Goal: Navigation & Orientation: Find specific page/section

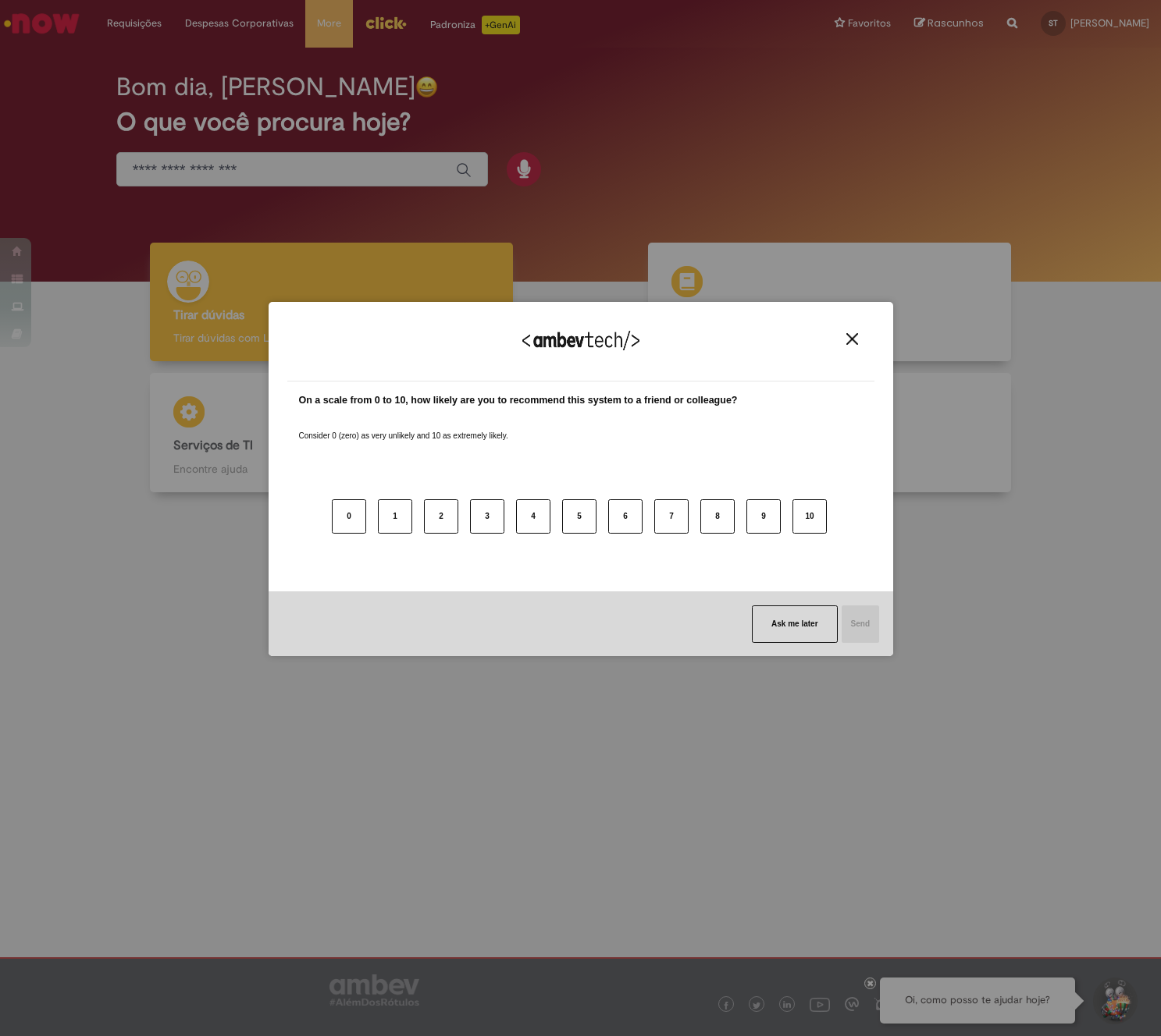
drag, startPoint x: 770, startPoint y: 159, endPoint x: 793, endPoint y: 191, distance: 39.4
click at [770, 160] on div "We appreciate your feedback! On a scale from 0 to 10, how likely are you to rec…" at bounding box center [580, 479] width 624 height 1009
click at [853, 344] on img "Close" at bounding box center [852, 339] width 12 height 12
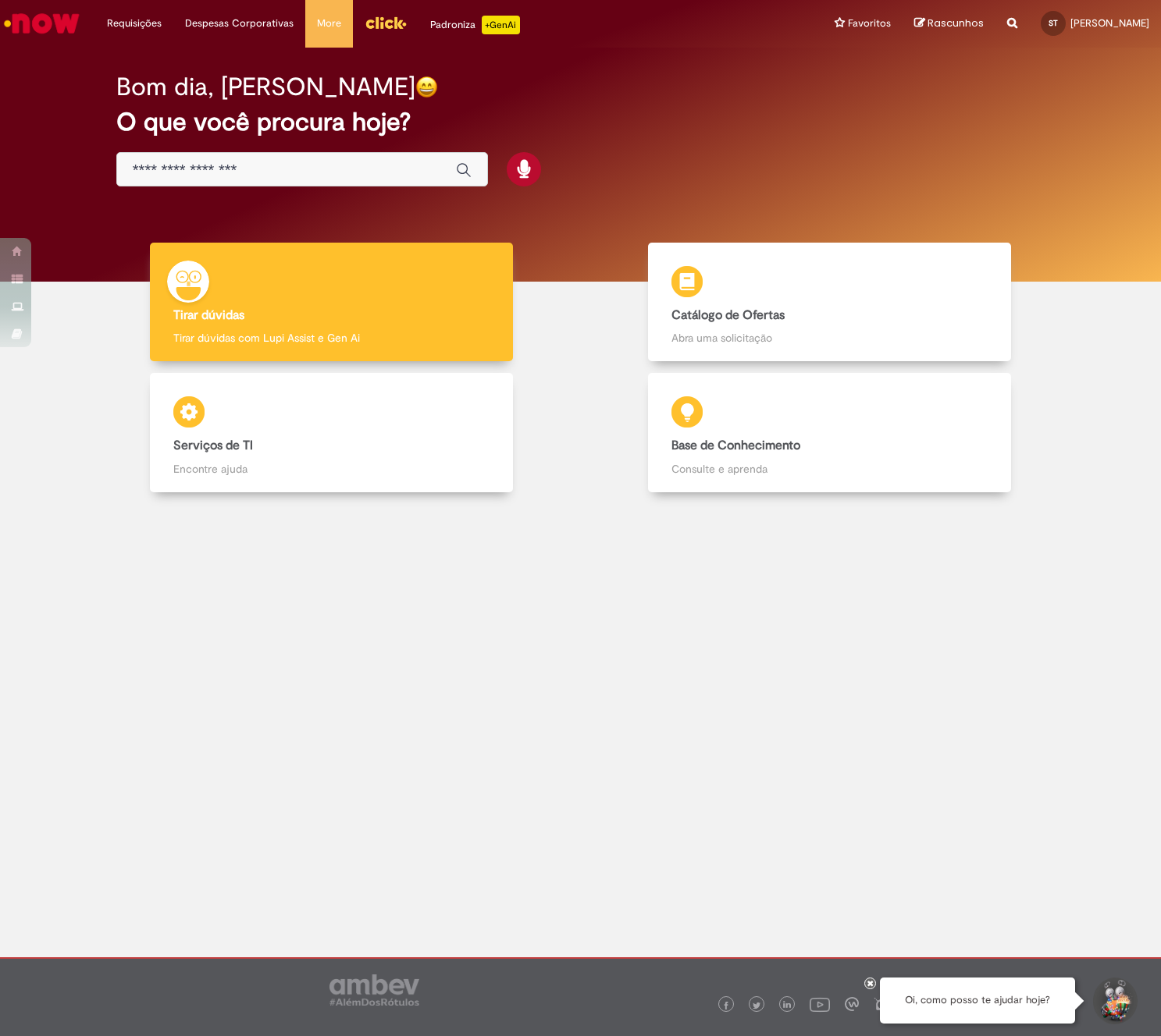
click at [60, 30] on img "Ir para a Homepage" at bounding box center [42, 23] width 81 height 31
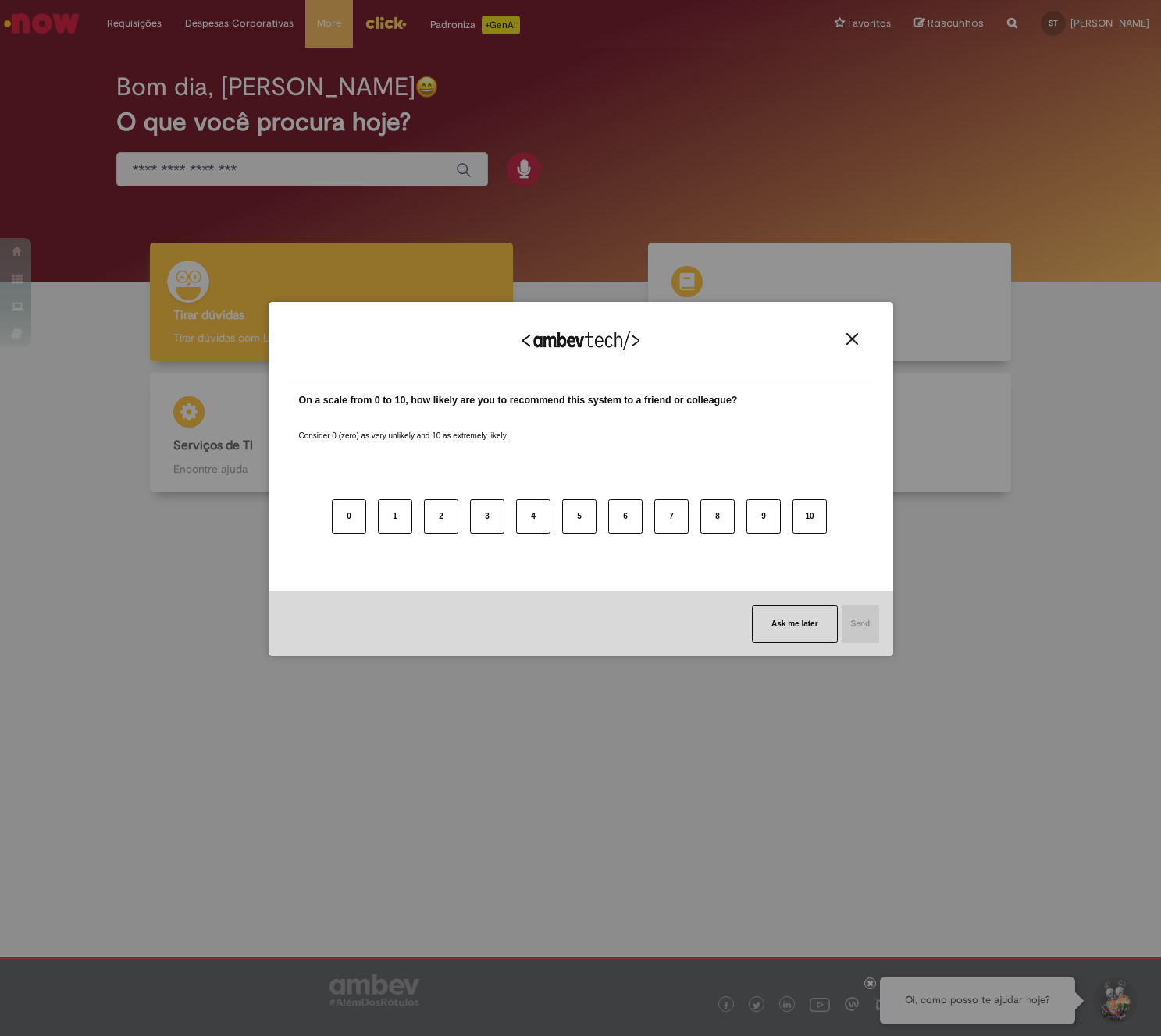
click at [848, 337] on img "Close" at bounding box center [852, 339] width 12 height 12
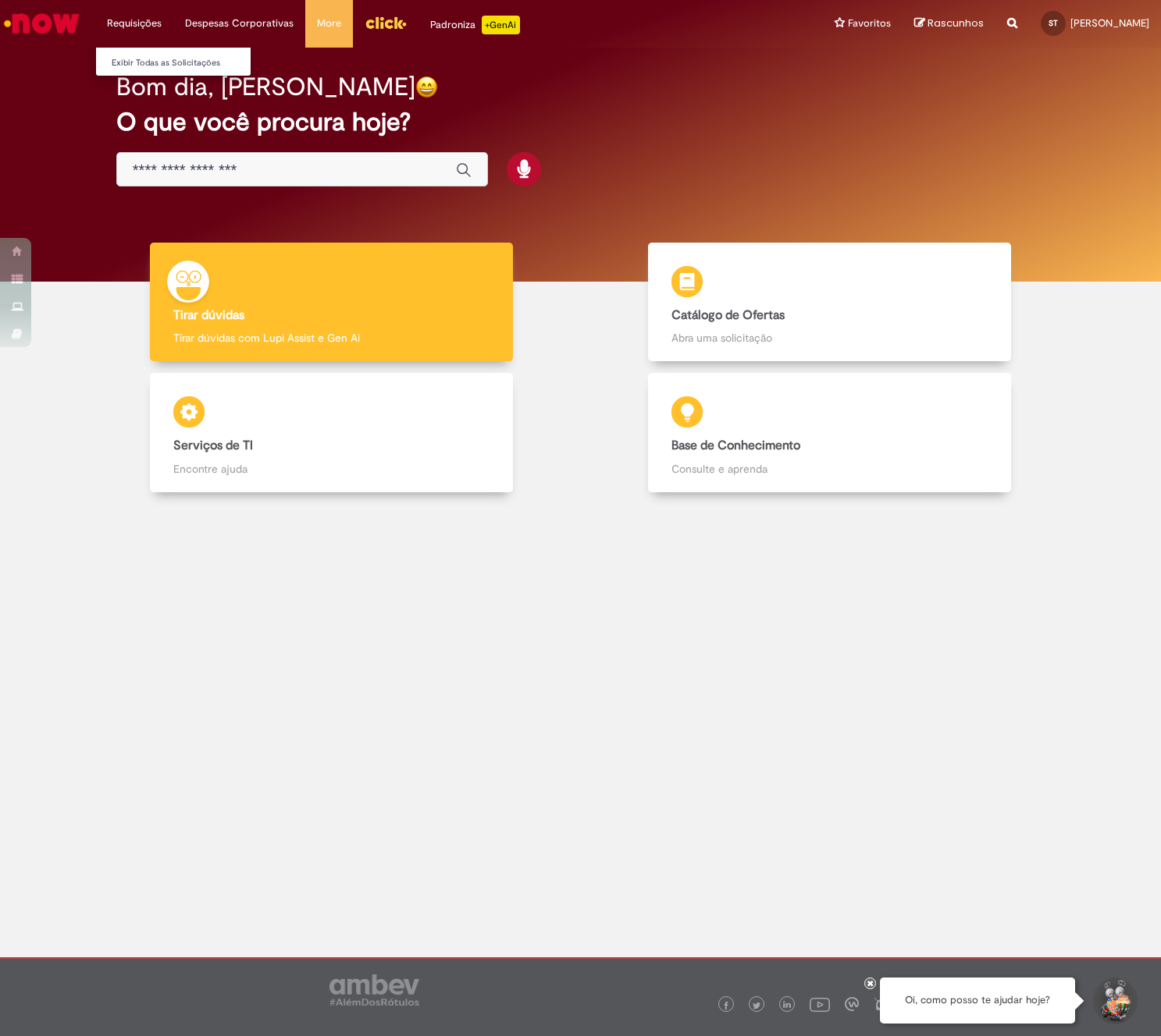
click at [143, 27] on li "Requisições Exibir Todas as Solicitações" at bounding box center [134, 23] width 78 height 47
click at [65, 27] on img "Ir para a Homepage" at bounding box center [42, 23] width 81 height 31
